Goal: Download file/media

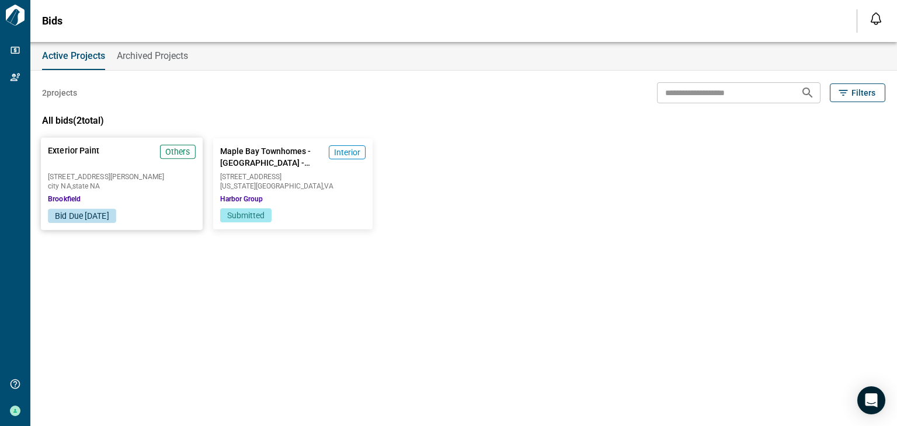
click at [155, 181] on div "[STREET_ADDRESS][PERSON_NAME]" at bounding box center [122, 181] width 148 height 16
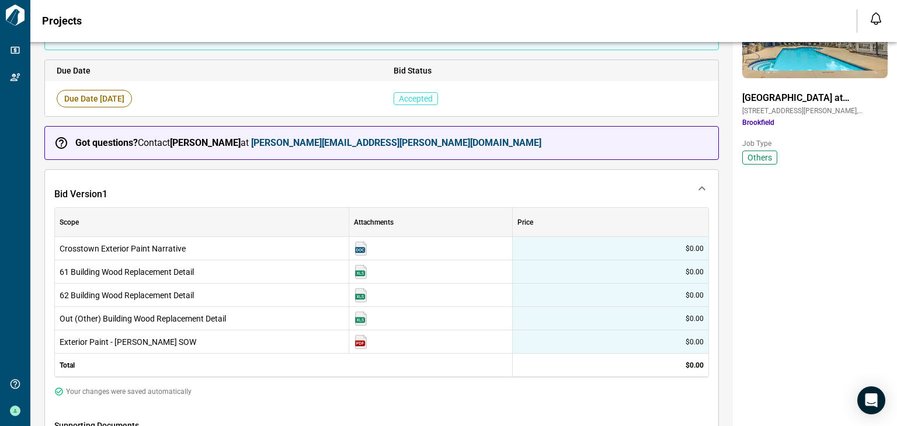
scroll to position [126, 0]
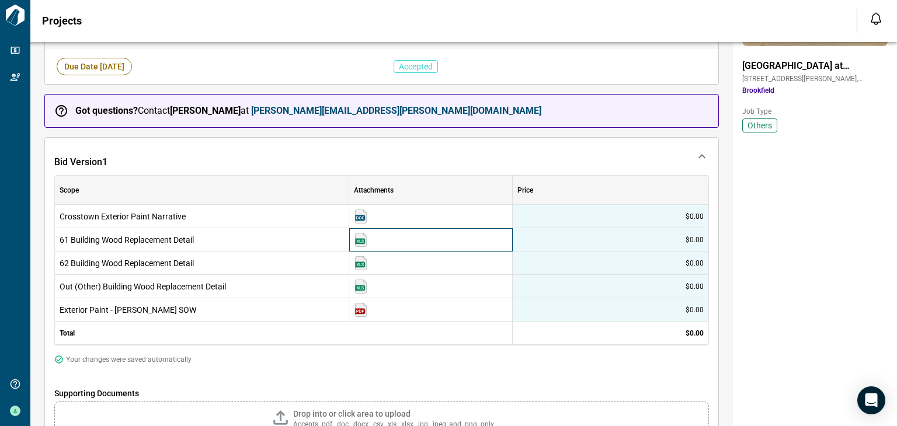
click at [362, 241] on img at bounding box center [361, 240] width 14 height 14
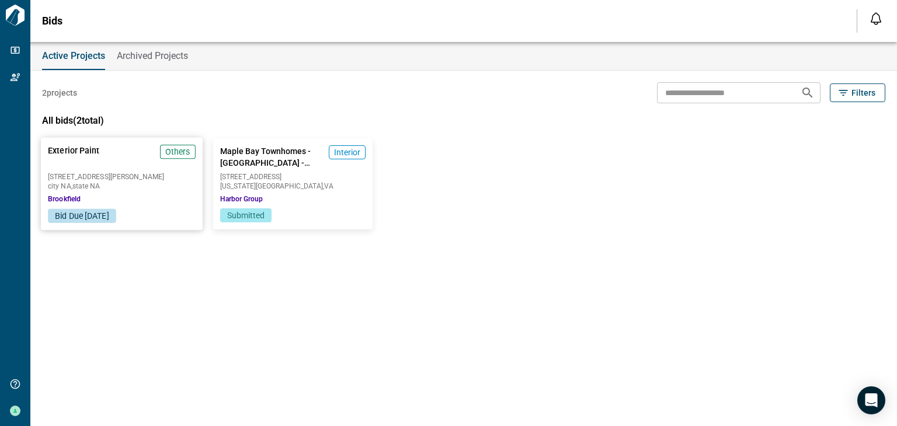
click at [127, 169] on div "Exterior Paint Others [STREET_ADDRESS][PERSON_NAME] city [GEOGRAPHIC_DATA] , [G…" at bounding box center [122, 173] width 162 height 71
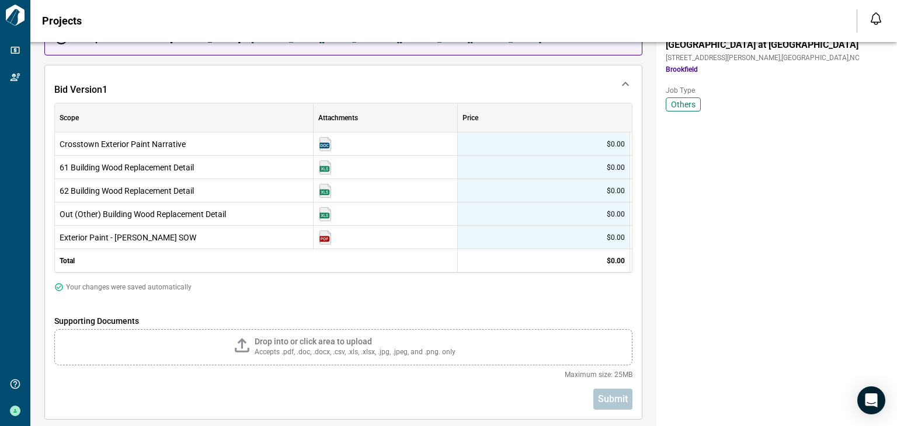
scroll to position [199, 0]
click at [323, 140] on img at bounding box center [325, 144] width 14 height 14
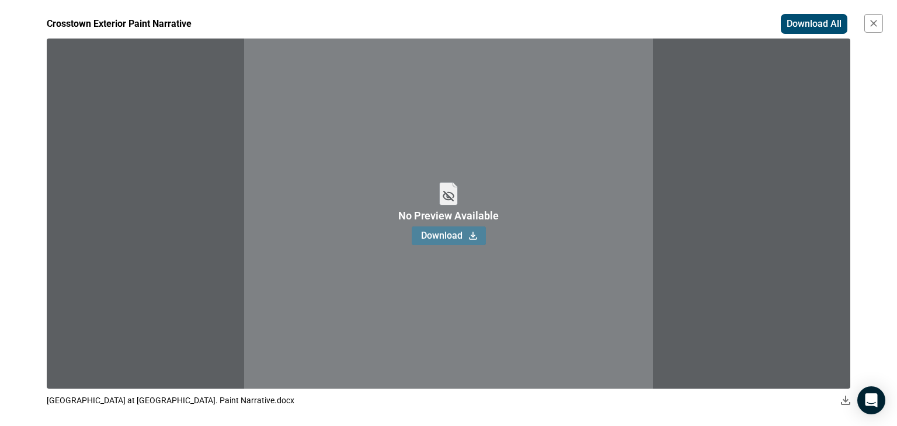
click at [477, 229] on button "Download" at bounding box center [449, 236] width 74 height 19
